Goal: Entertainment & Leisure: Consume media (video, audio)

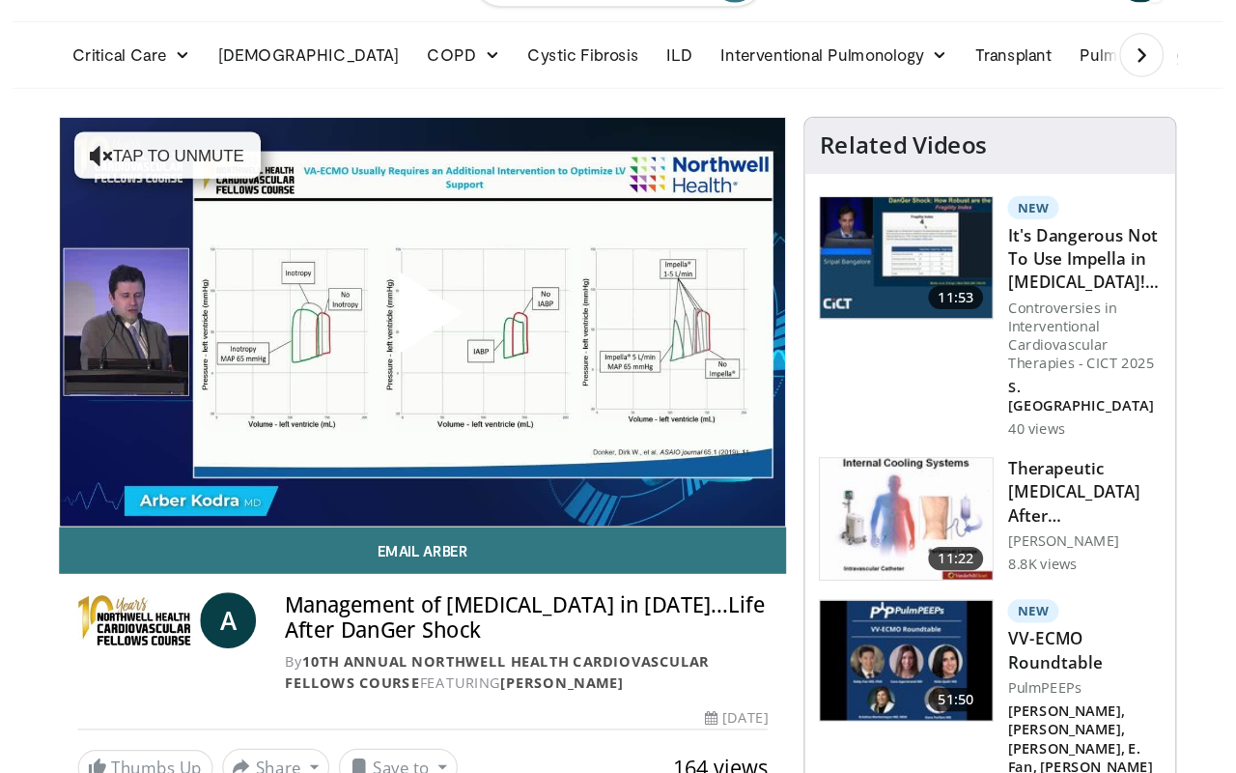
scroll to position [60, 0]
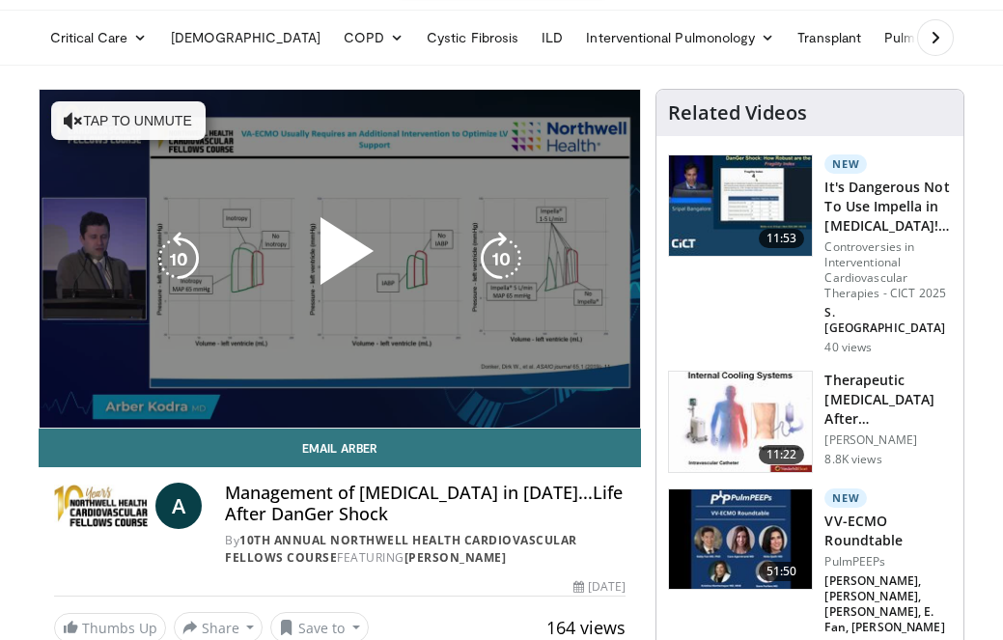
click at [340, 259] on span "Video Player" at bounding box center [340, 259] width 0 height 0
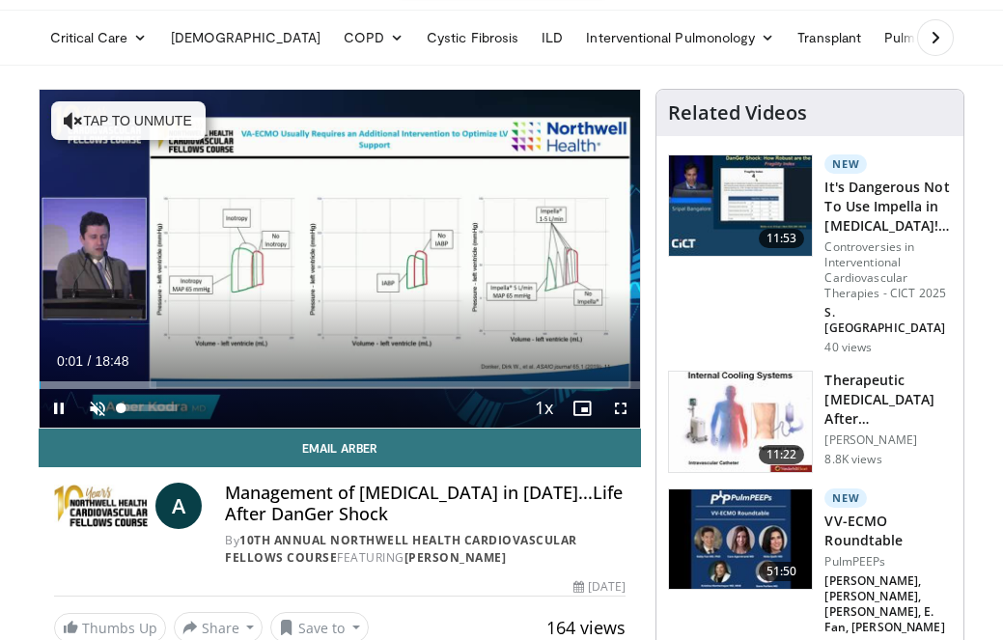
click at [99, 407] on span "Video Player" at bounding box center [97, 408] width 39 height 39
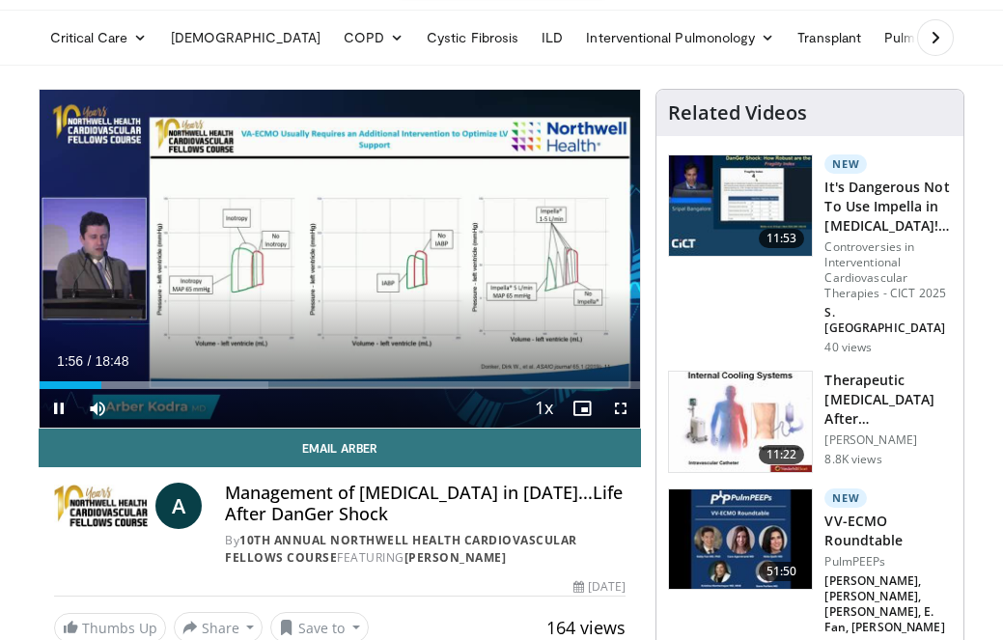
click at [628, 408] on span "Video Player" at bounding box center [621, 408] width 39 height 39
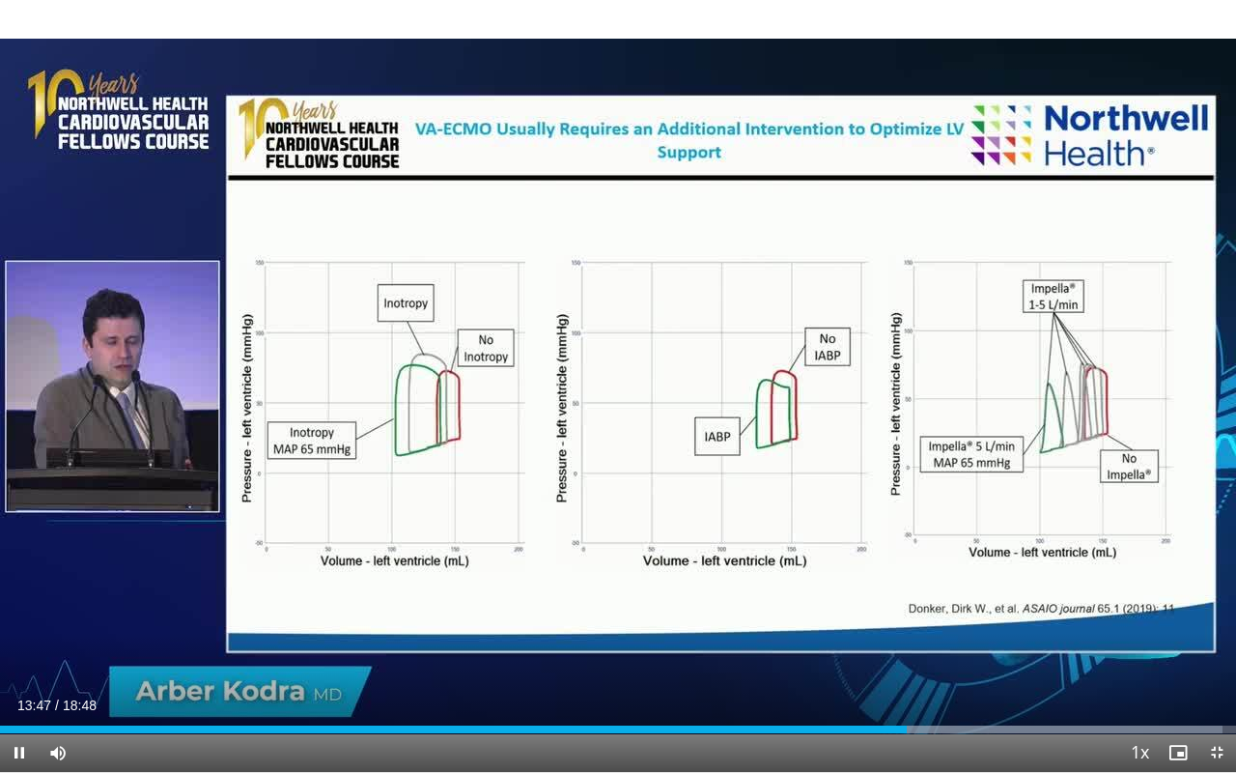
click at [15, 639] on span "Video Player" at bounding box center [19, 752] width 39 height 39
click at [17, 639] on span "Video Player" at bounding box center [19, 752] width 39 height 39
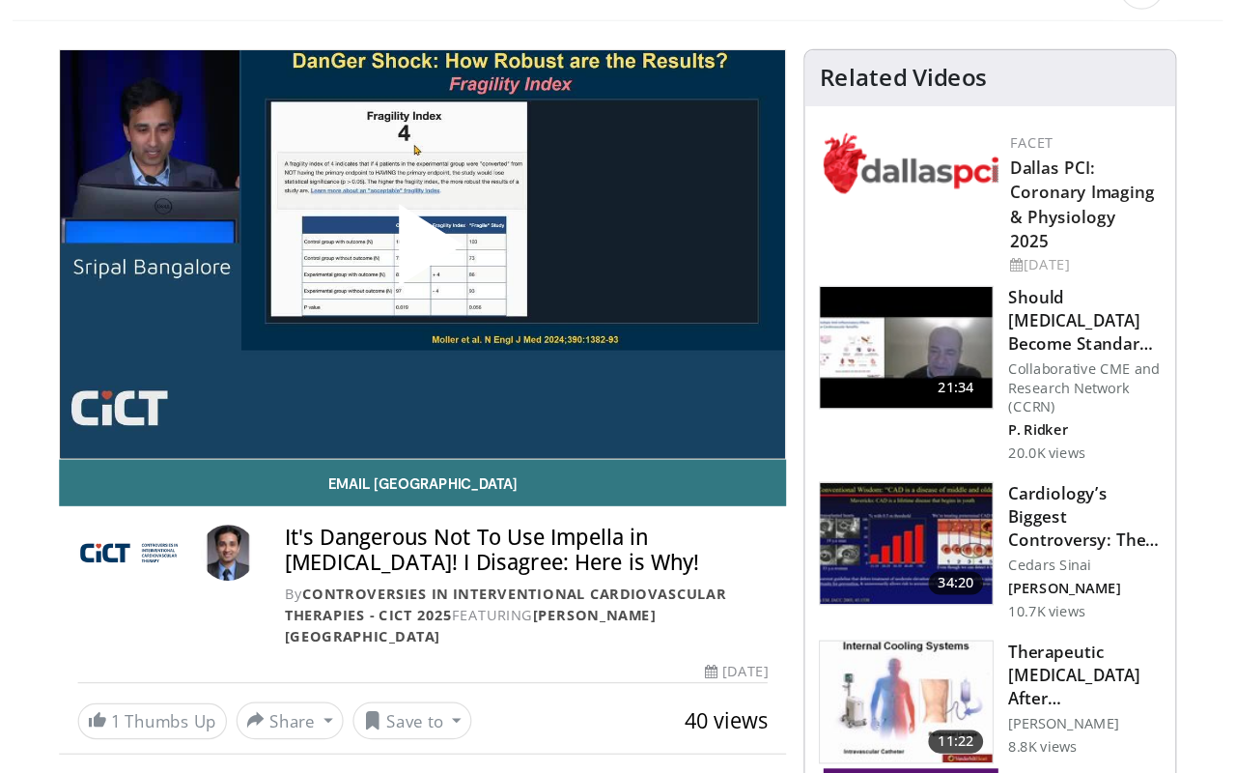
scroll to position [73, 0]
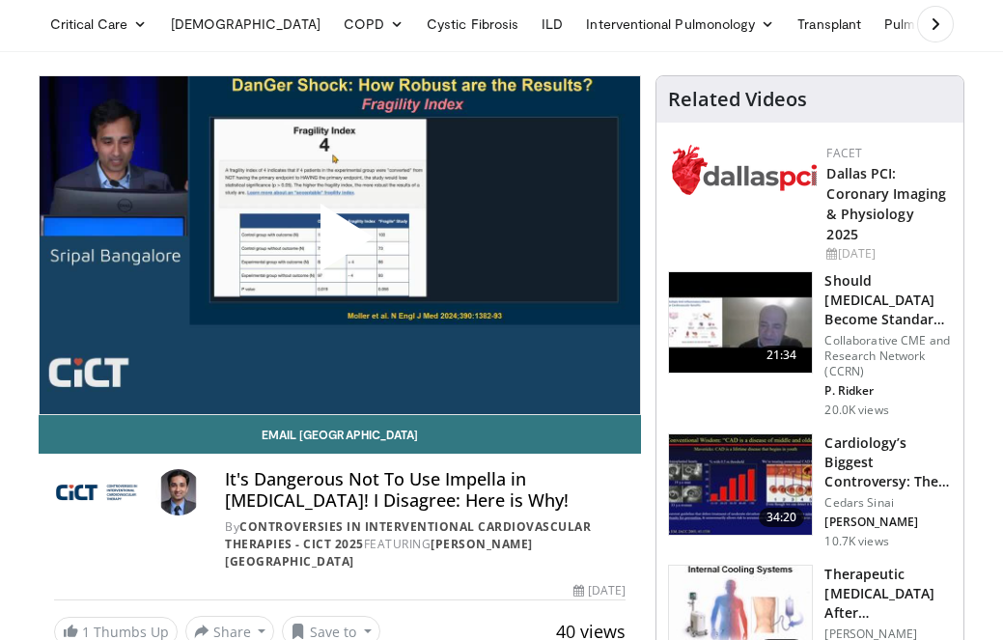
click at [340, 245] on span "Video Player" at bounding box center [340, 245] width 0 height 0
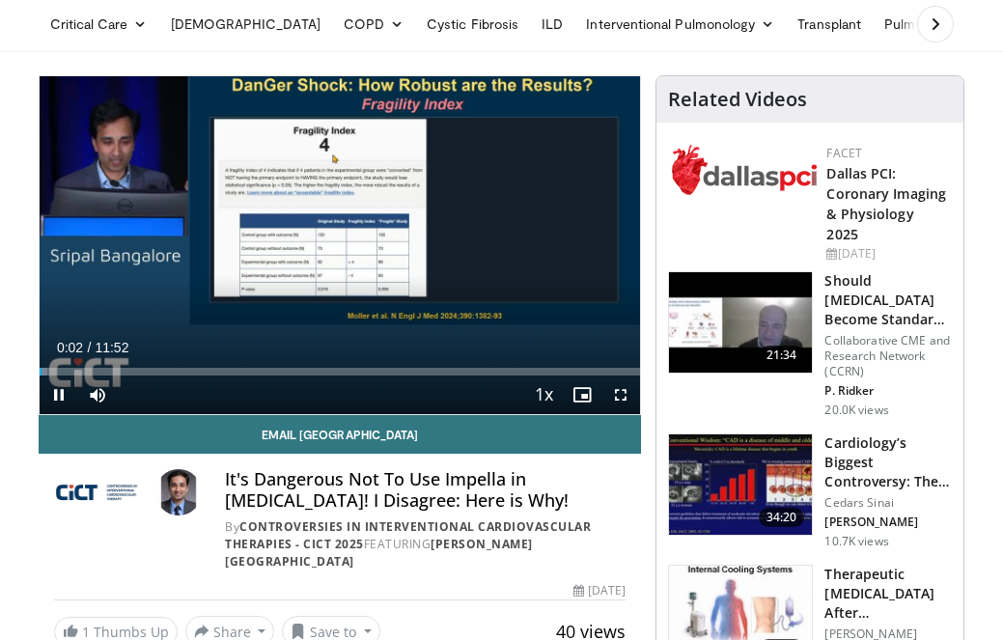
click at [619, 396] on span "Video Player" at bounding box center [621, 395] width 39 height 39
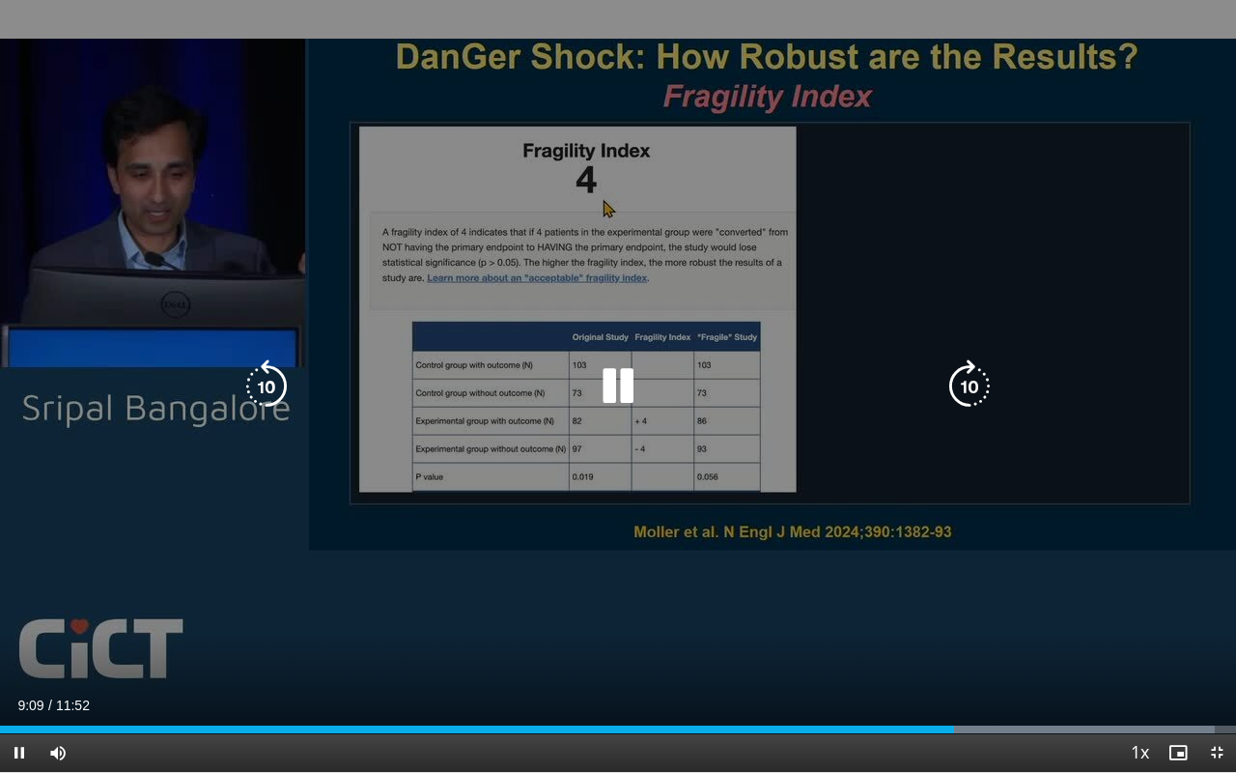
click at [623, 394] on icon "Video Player" at bounding box center [618, 386] width 54 height 54
click at [615, 388] on icon "Video Player" at bounding box center [618, 386] width 54 height 54
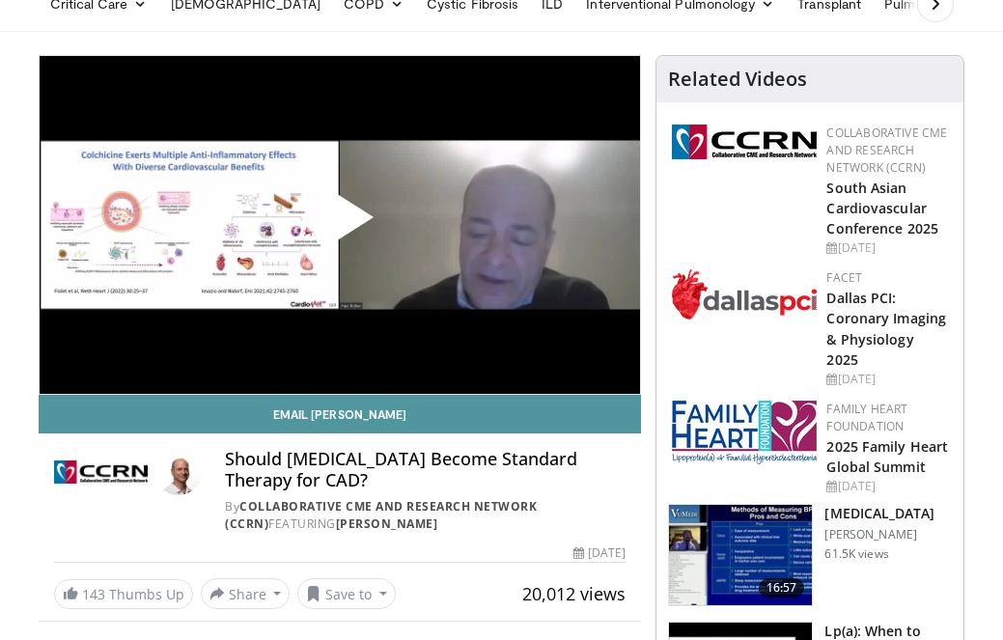
scroll to position [96, 0]
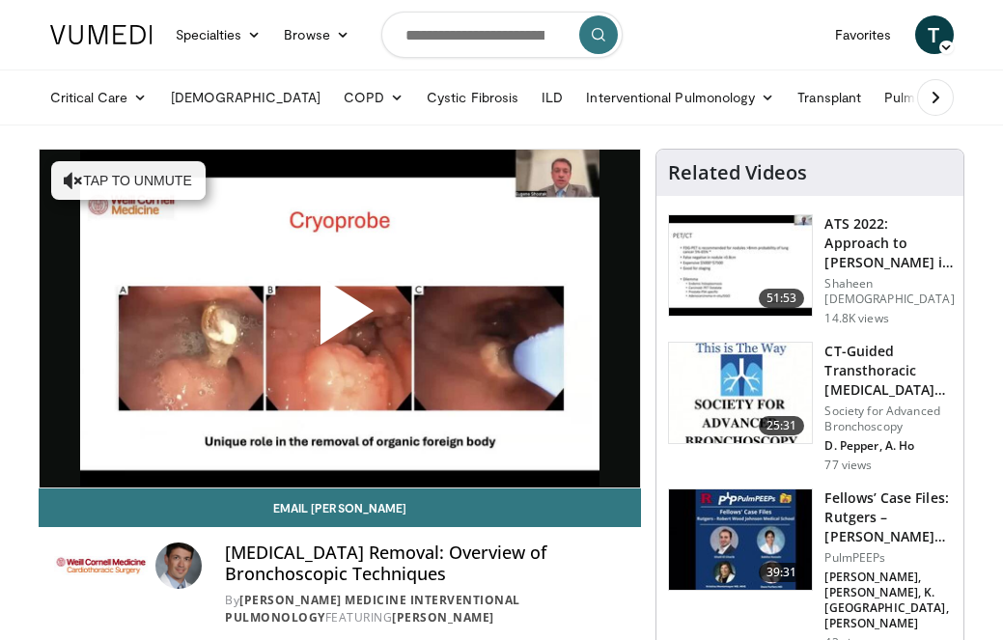
click at [340, 319] on span "Video Player" at bounding box center [340, 319] width 0 height 0
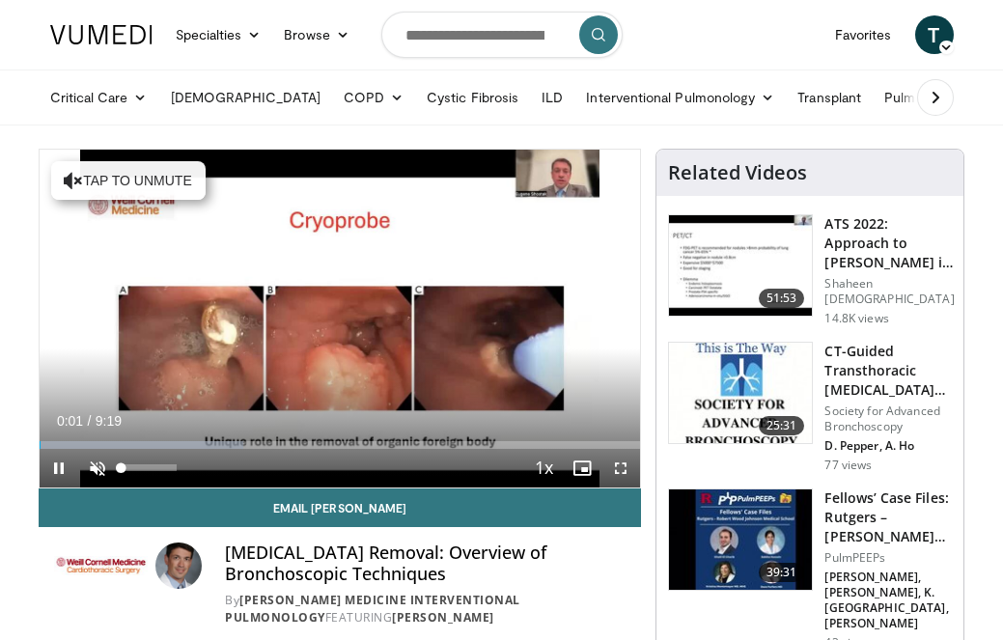
click at [97, 463] on span "Video Player" at bounding box center [97, 468] width 39 height 39
click at [624, 466] on span "Video Player" at bounding box center [621, 468] width 39 height 39
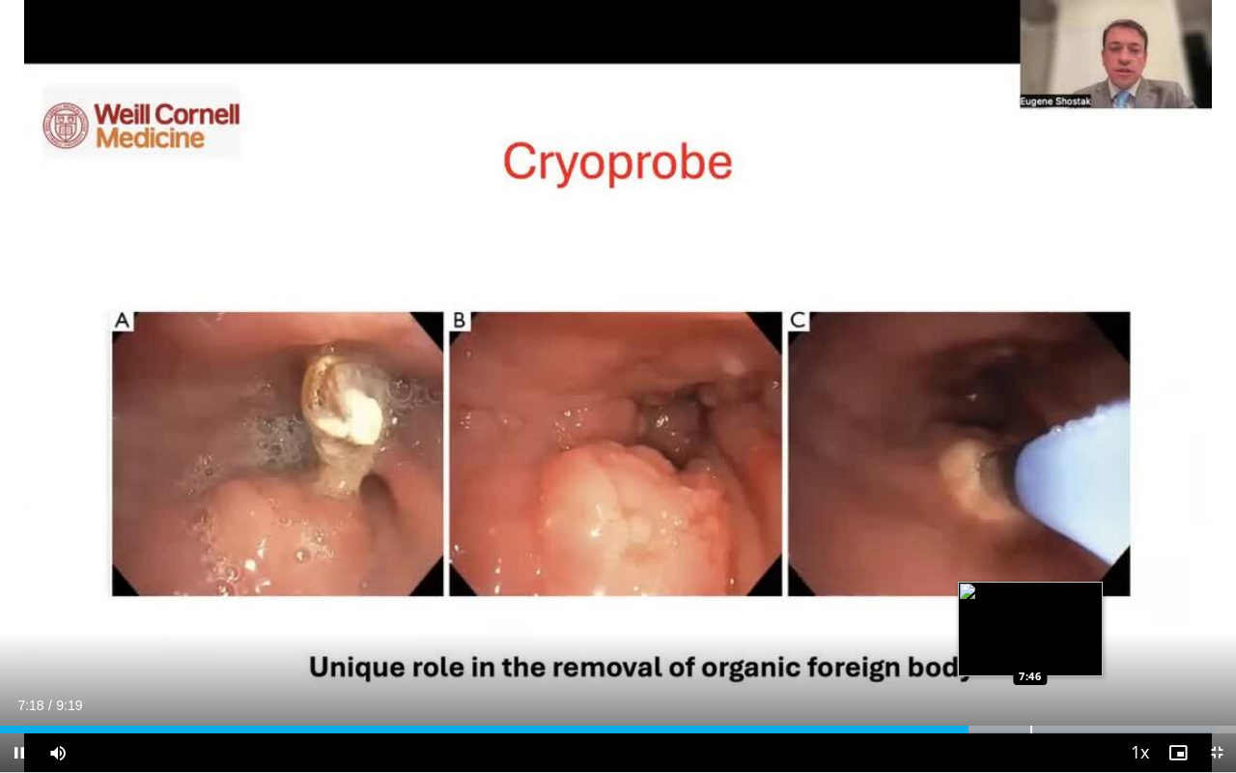
click at [1003, 639] on div "Progress Bar" at bounding box center [1032, 729] width 2 height 8
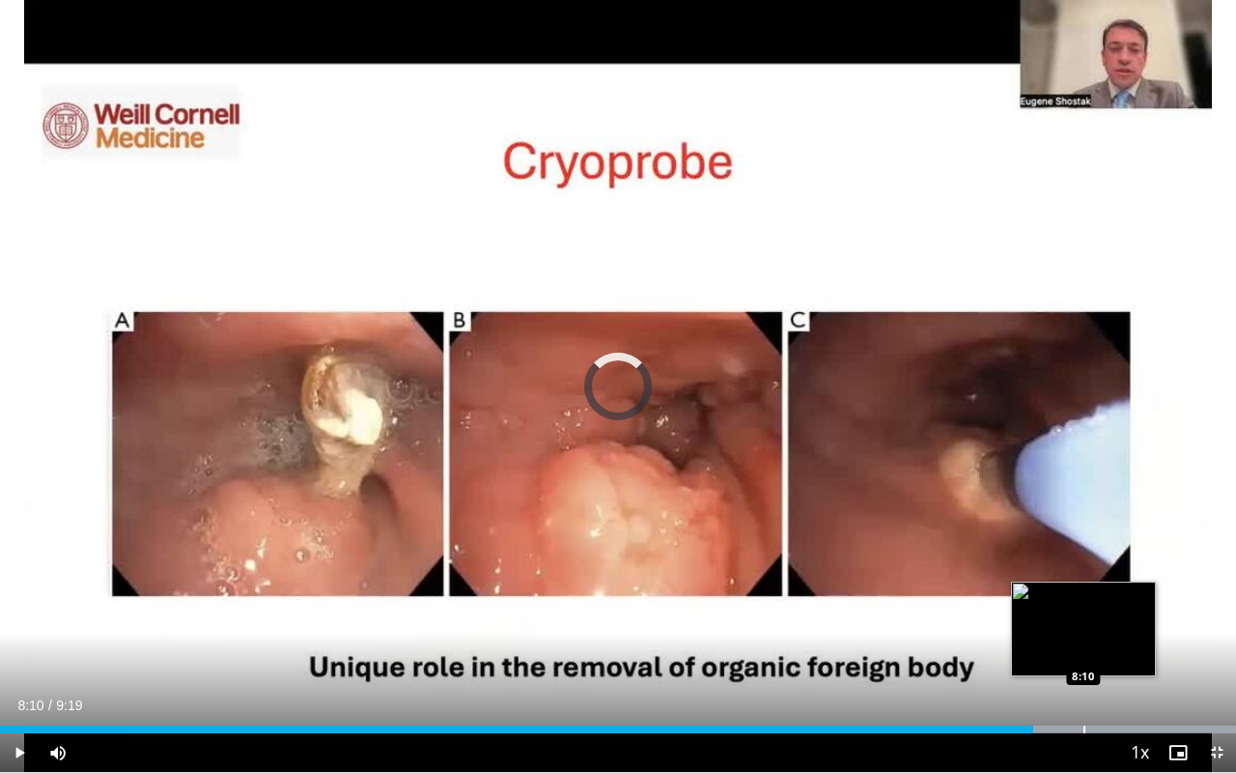
click at [1003, 639] on div "Progress Bar" at bounding box center [1085, 729] width 2 height 8
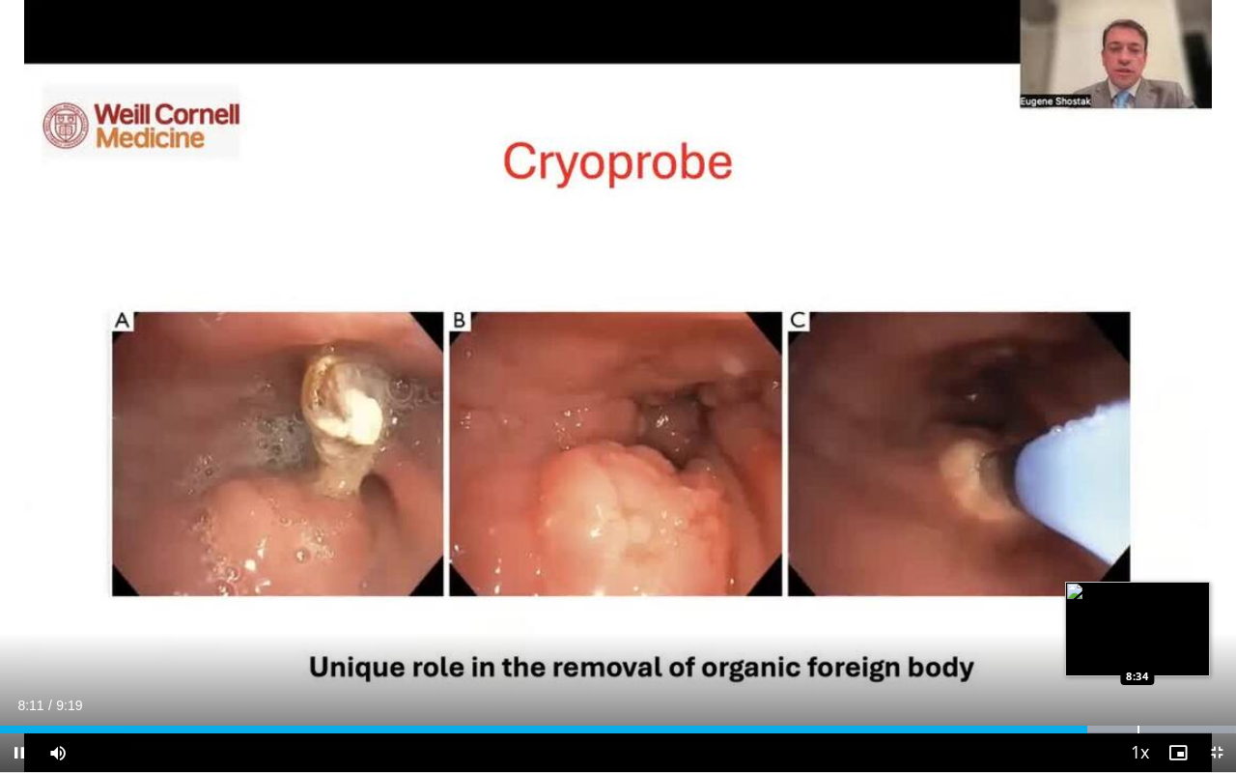
click at [1003, 639] on div "Progress Bar" at bounding box center [1139, 729] width 2 height 8
click at [1003, 639] on div "Progress Bar" at bounding box center [1182, 729] width 2 height 8
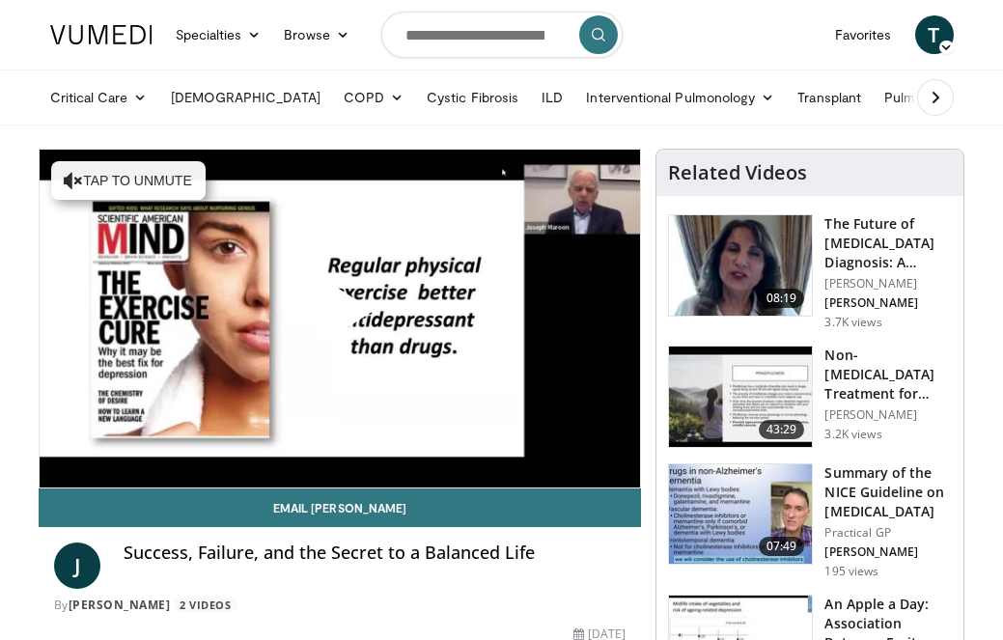
click at [340, 319] on span "Video Player" at bounding box center [340, 319] width 0 height 0
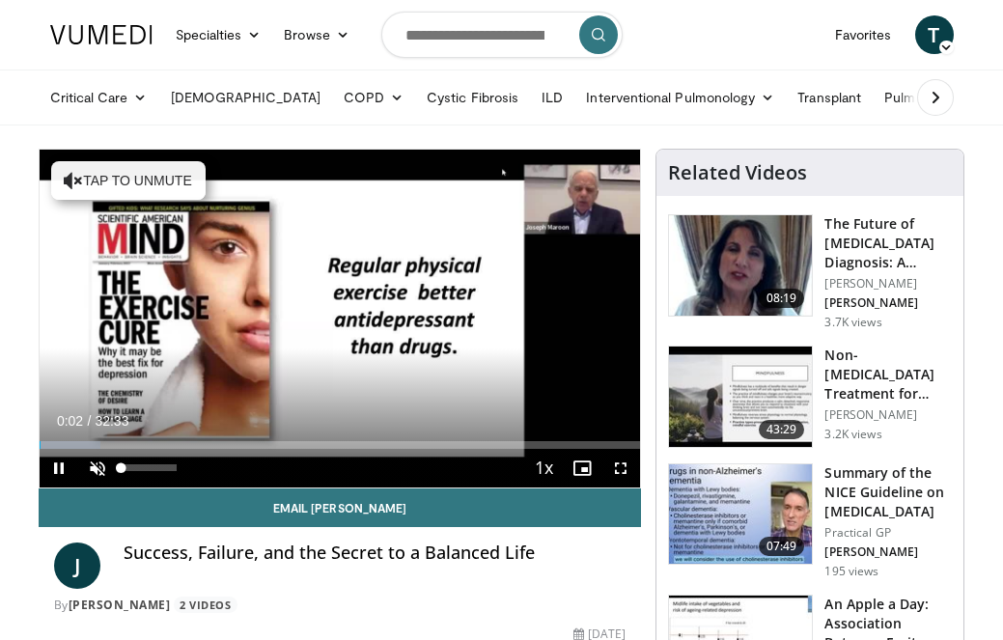
click at [96, 471] on span "Video Player" at bounding box center [97, 468] width 39 height 39
click at [622, 469] on span "Video Player" at bounding box center [621, 468] width 39 height 39
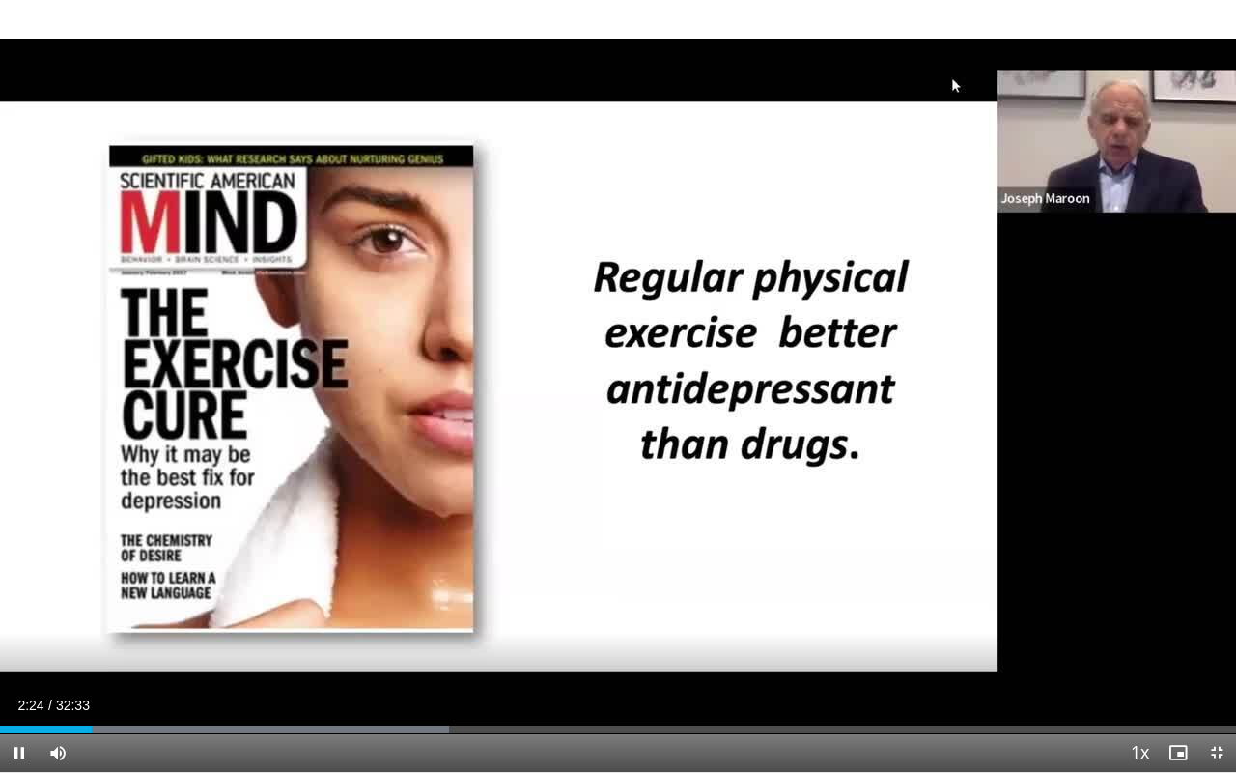
click at [22, 639] on span "Video Player" at bounding box center [19, 752] width 39 height 39
